Goal: Book appointment/travel/reservation

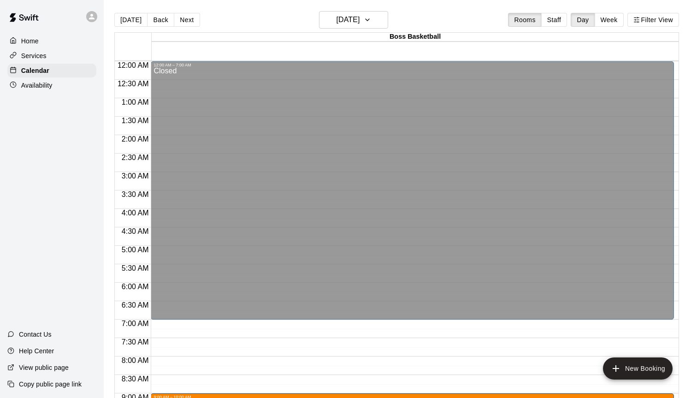
scroll to position [388, 0]
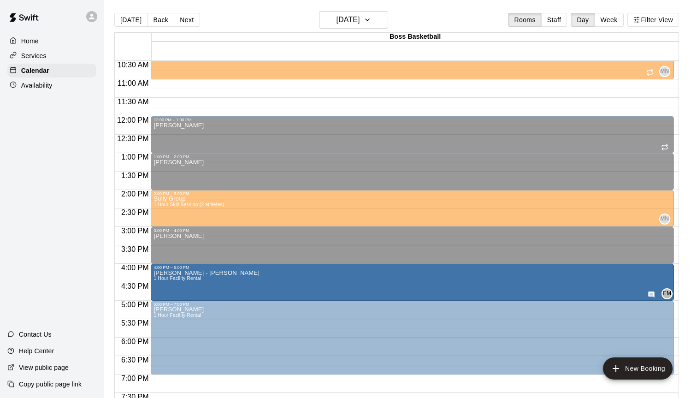
drag, startPoint x: 226, startPoint y: 96, endPoint x: 215, endPoint y: 283, distance: 187.0
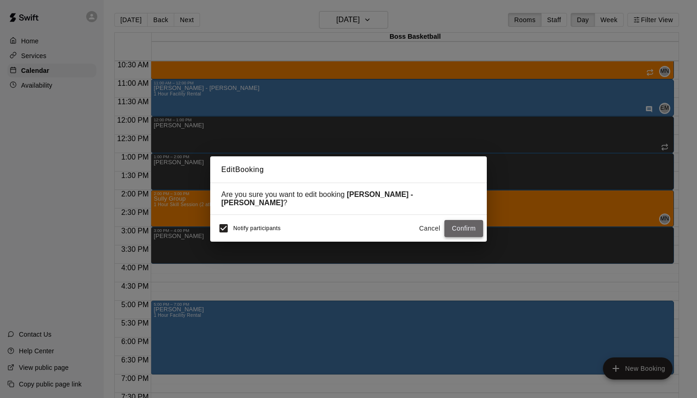
click at [463, 223] on button "Confirm" at bounding box center [463, 228] width 39 height 17
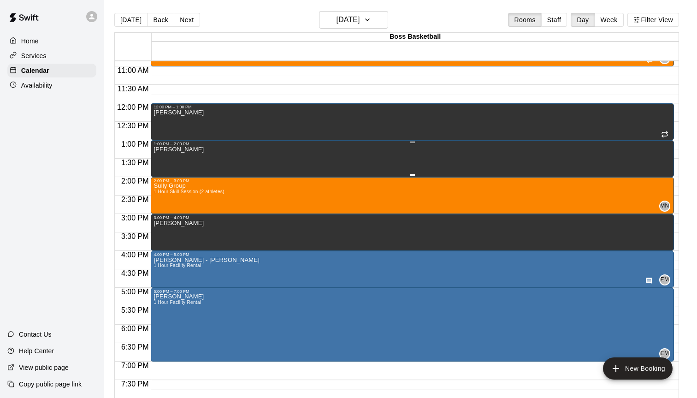
scroll to position [401, 0]
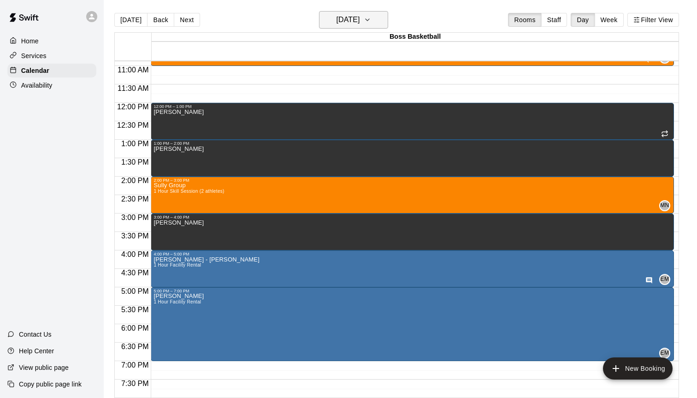
click at [351, 16] on h6 "[DATE]" at bounding box center [348, 19] width 24 height 13
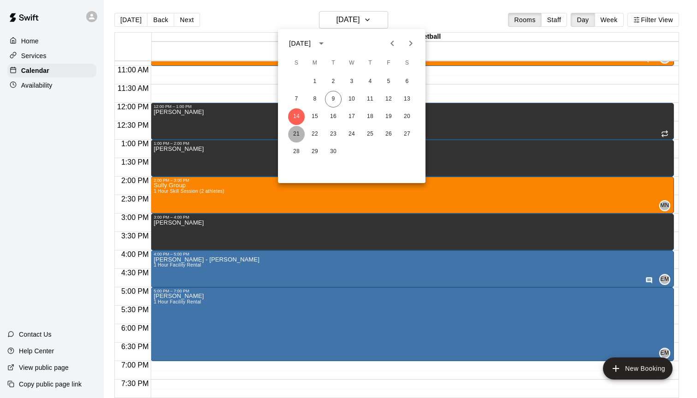
click at [297, 137] on button "21" at bounding box center [296, 134] width 17 height 17
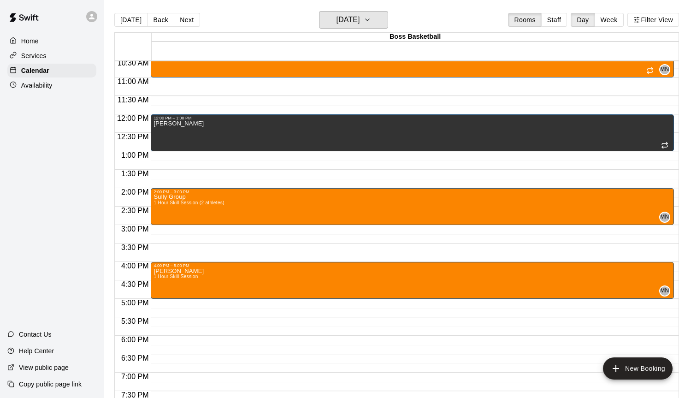
scroll to position [389, 0]
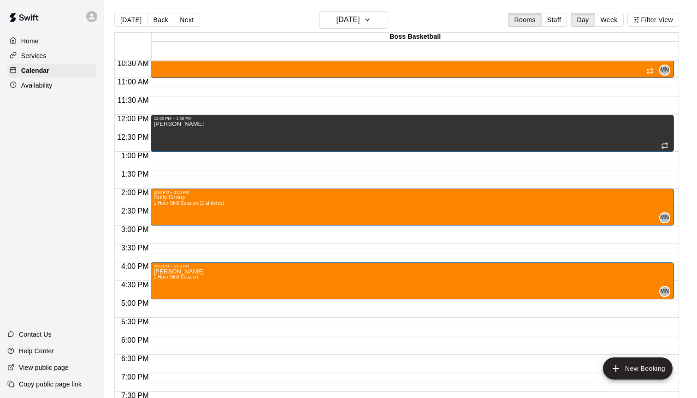
click at [192, 85] on div "12:00 AM – 7:00 AM Closed 9:00 AM – 10:00 AM [PERSON_NAME] 1 Hour Skill Session…" at bounding box center [412, 114] width 523 height 885
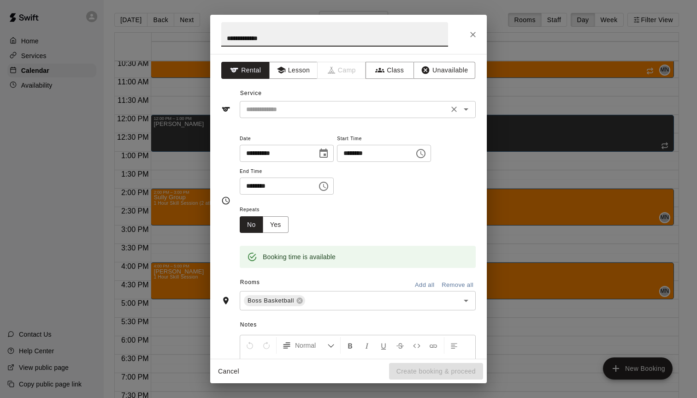
type input "**********"
click at [308, 114] on input "text" at bounding box center [343, 110] width 203 height 12
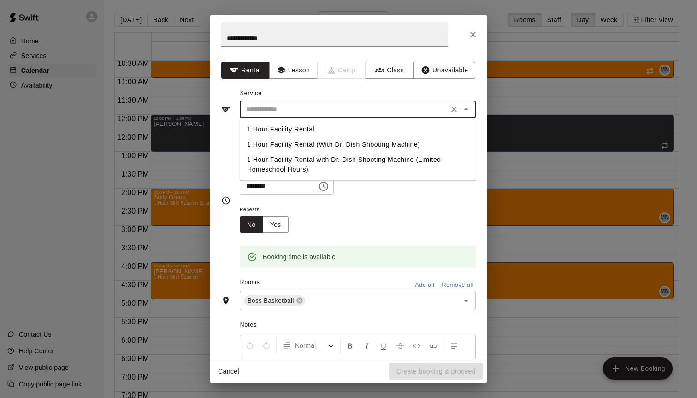
click at [295, 127] on li "1 Hour Facility Rental" at bounding box center [358, 129] width 236 height 15
type input "**********"
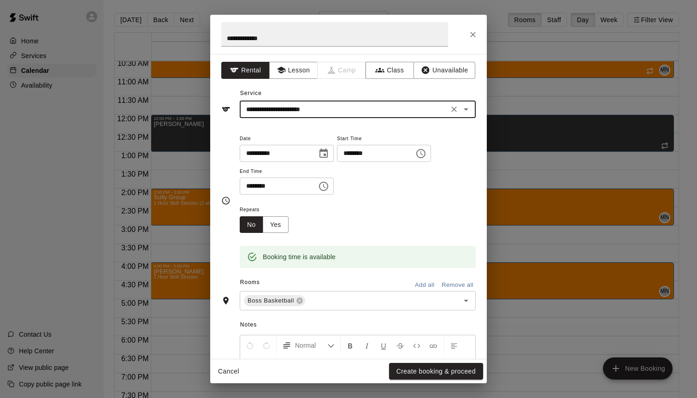
click at [328, 189] on icon "Choose time, selected time is 11:30 AM" at bounding box center [323, 186] width 9 height 9
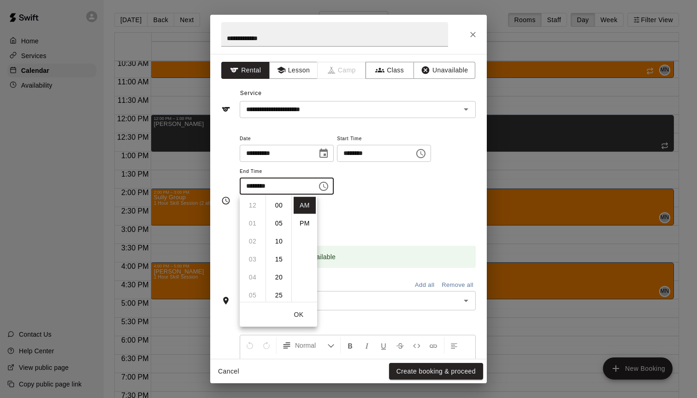
scroll to position [108, 0]
click at [301, 220] on li "PM" at bounding box center [305, 223] width 22 height 17
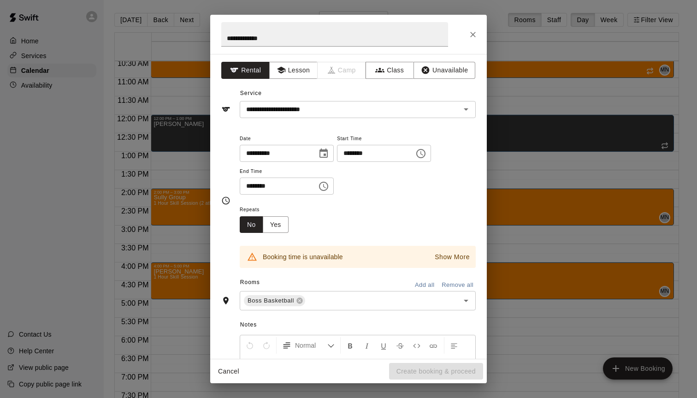
click at [328, 184] on icon "Choose time, selected time is 11:30 PM" at bounding box center [323, 186] width 11 height 11
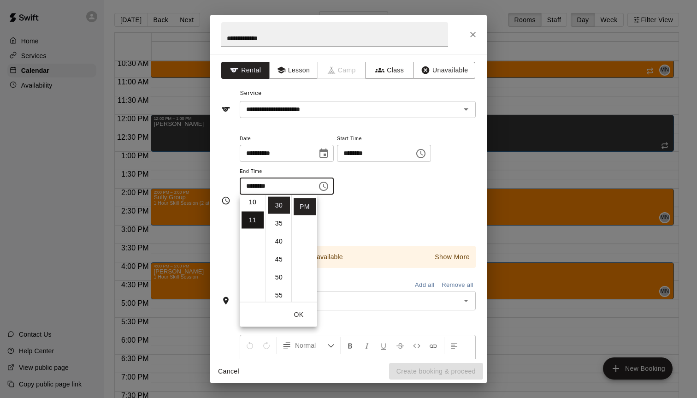
scroll to position [0, 0]
click at [249, 204] on li "12" at bounding box center [253, 205] width 22 height 17
click at [279, 206] on li "00" at bounding box center [279, 205] width 22 height 17
type input "********"
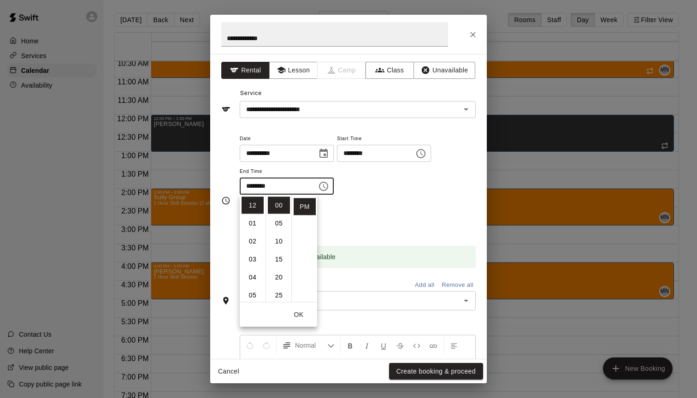
click at [307, 313] on button "OK" at bounding box center [298, 314] width 29 height 17
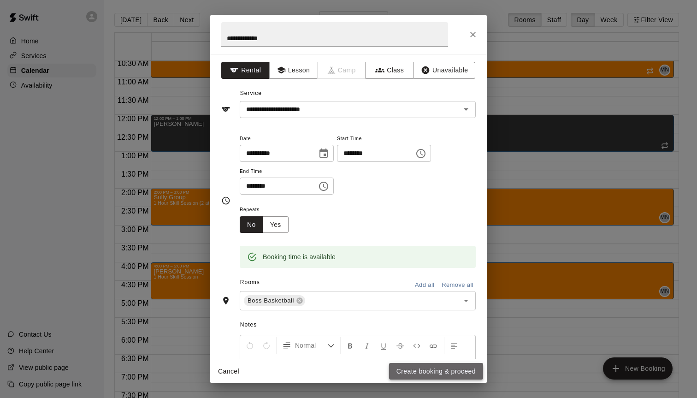
click at [424, 374] on button "Create booking & proceed" at bounding box center [436, 371] width 94 height 17
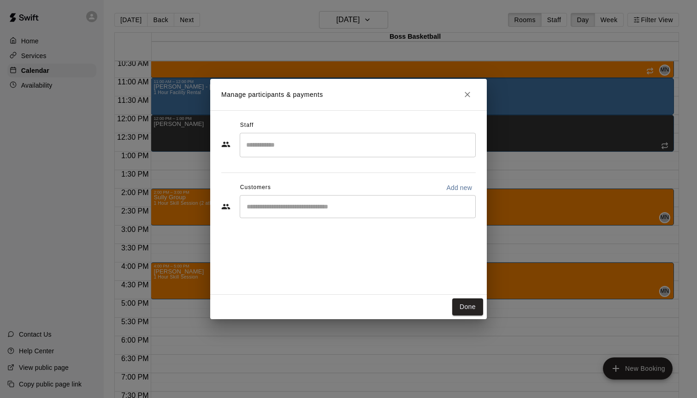
click at [450, 142] on input "Search staff" at bounding box center [358, 145] width 228 height 16
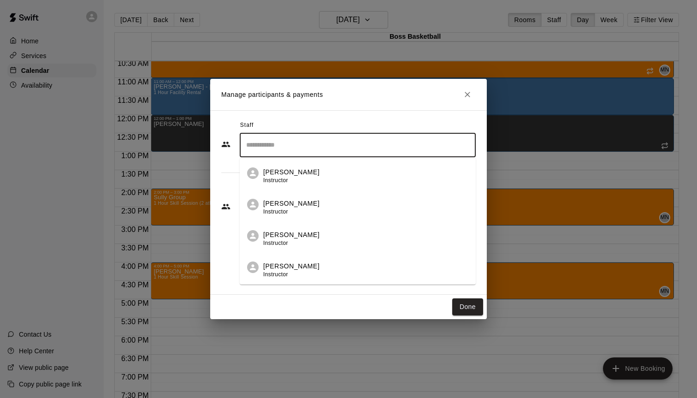
scroll to position [63, 0]
click at [328, 262] on div "[PERSON_NAME] Instructor" at bounding box center [365, 270] width 205 height 18
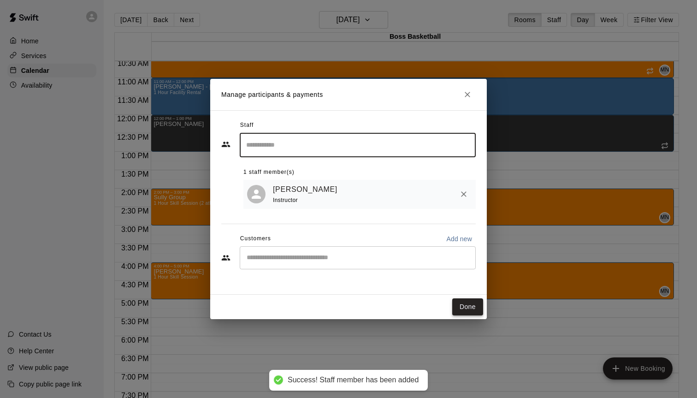
click at [466, 310] on button "Done" at bounding box center [467, 306] width 31 height 17
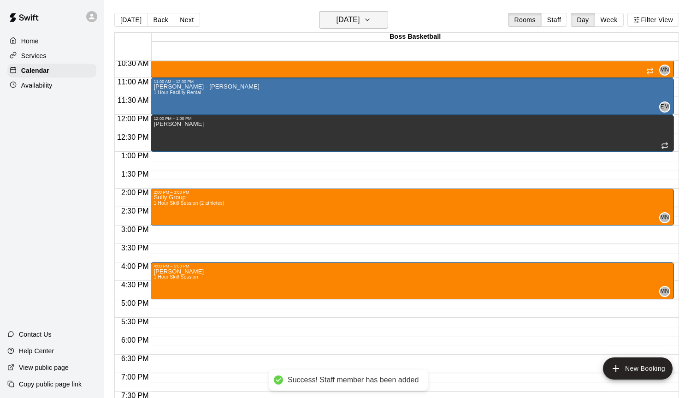
click at [347, 20] on h6 "[DATE]" at bounding box center [348, 19] width 24 height 13
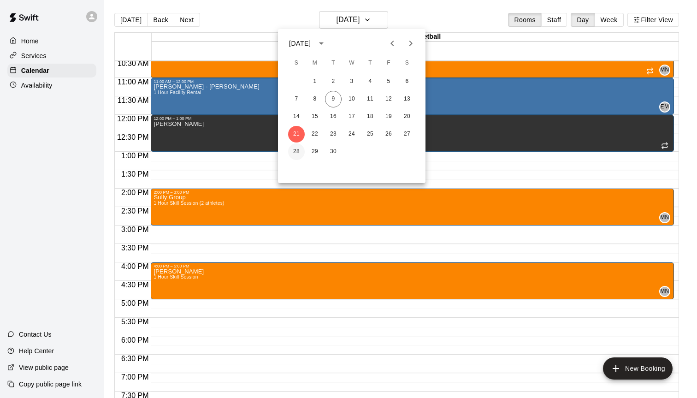
click at [295, 147] on button "28" at bounding box center [296, 151] width 17 height 17
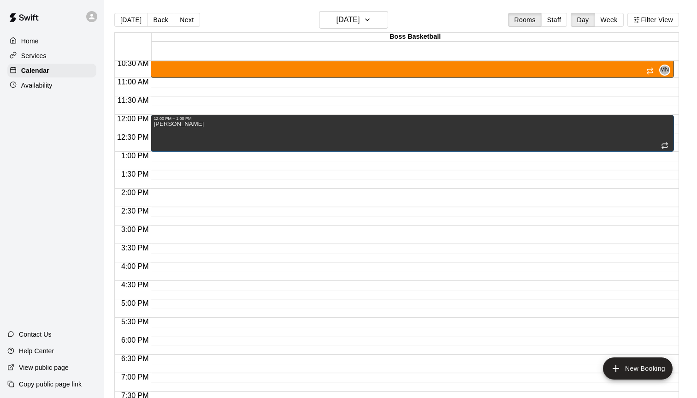
click at [196, 86] on div "12:00 AM – 7:00 AM Closed 9:00 AM – 10:00 AM [PERSON_NAME] 1 Hour Skill Session…" at bounding box center [412, 114] width 523 height 885
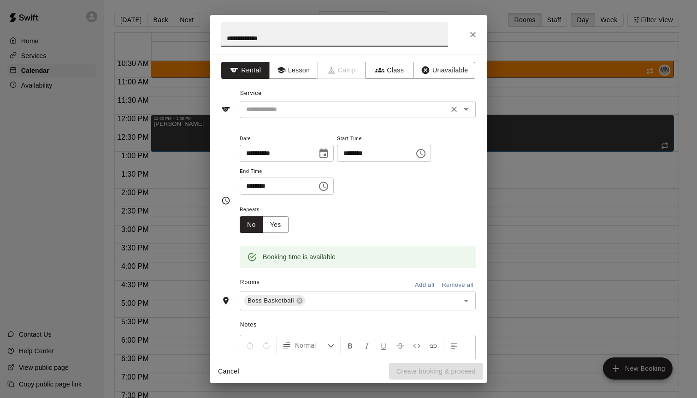
type input "**********"
click at [274, 106] on input "text" at bounding box center [343, 110] width 203 height 12
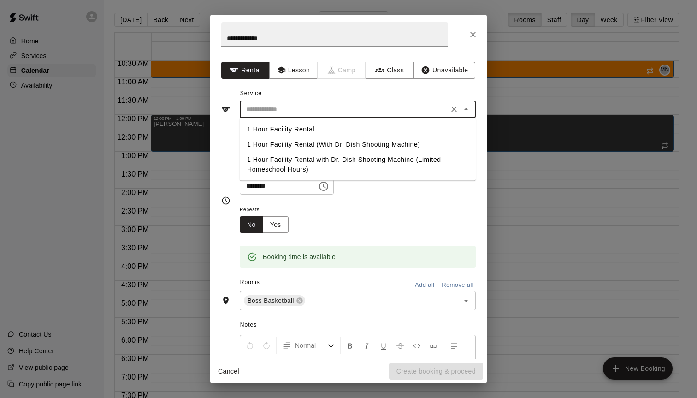
click at [265, 127] on li "1 Hour Facility Rental" at bounding box center [358, 129] width 236 height 15
type input "**********"
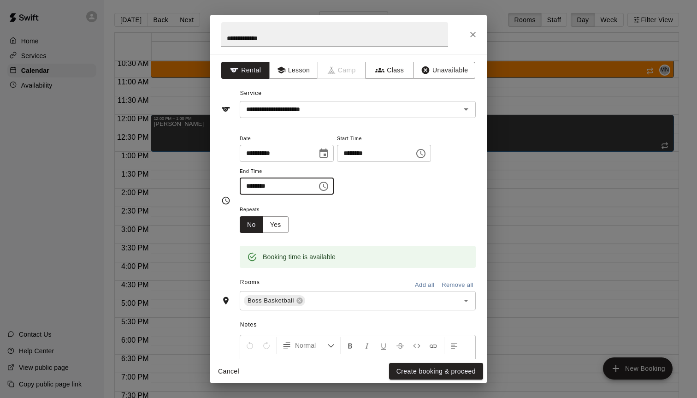
click at [300, 186] on input "********" at bounding box center [275, 185] width 71 height 17
type input "********"
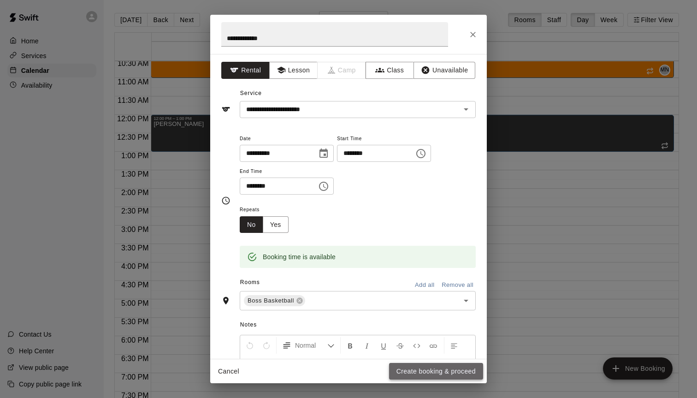
click at [437, 371] on button "Create booking & proceed" at bounding box center [436, 371] width 94 height 17
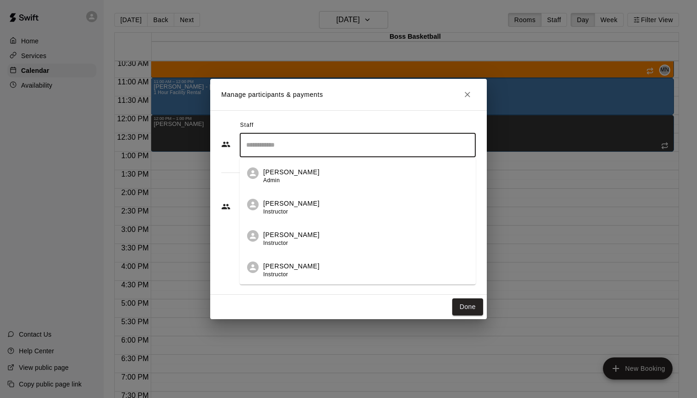
click at [448, 151] on input "Search staff" at bounding box center [358, 145] width 228 height 16
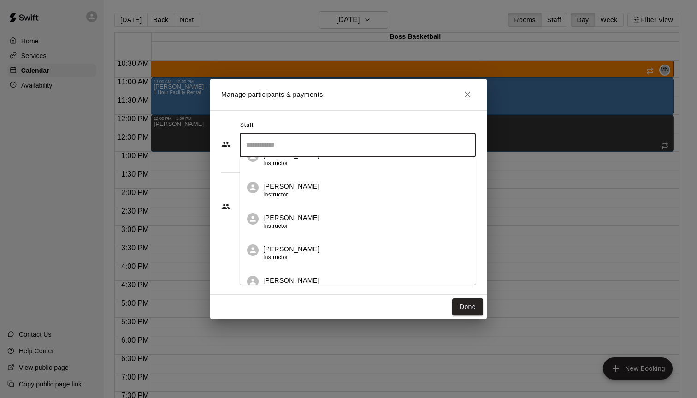
scroll to position [52, 0]
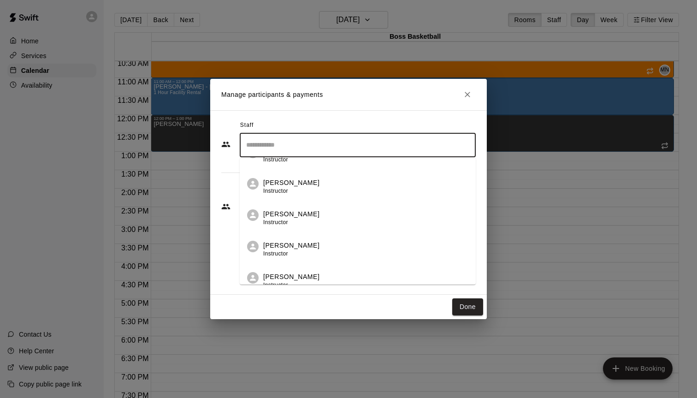
click at [306, 276] on div "[PERSON_NAME] Instructor" at bounding box center [365, 281] width 205 height 18
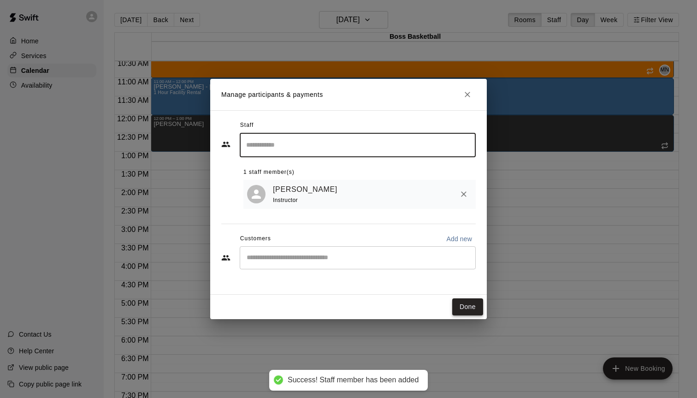
click at [467, 306] on button "Done" at bounding box center [467, 306] width 31 height 17
